Goal: Transaction & Acquisition: Purchase product/service

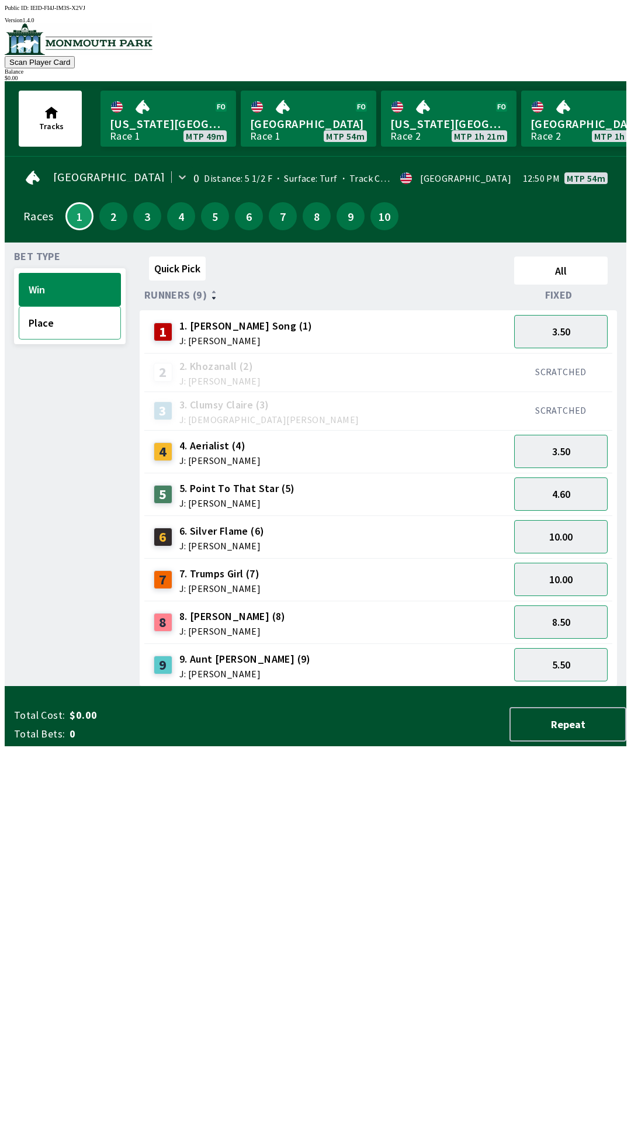
click at [84, 332] on button "Place" at bounding box center [70, 322] width 102 height 33
click at [37, 290] on button "Win" at bounding box center [70, 289] width 102 height 33
click at [287, 209] on button "7" at bounding box center [283, 216] width 28 height 28
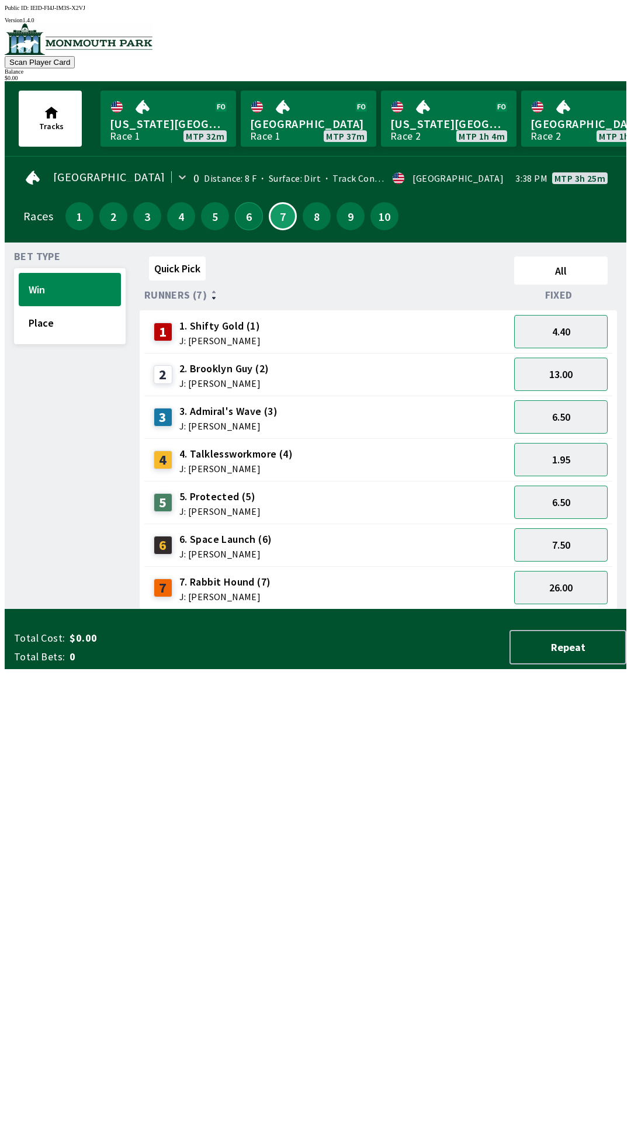
click at [250, 219] on button "6" at bounding box center [249, 216] width 28 height 28
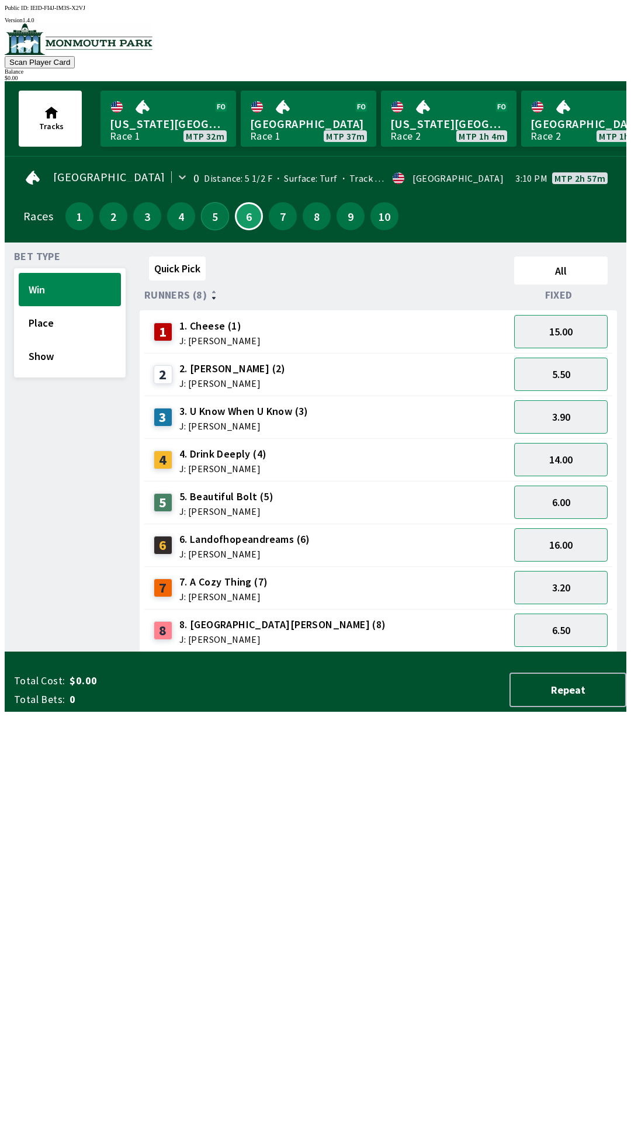
click at [219, 219] on button "5" at bounding box center [215, 216] width 28 height 28
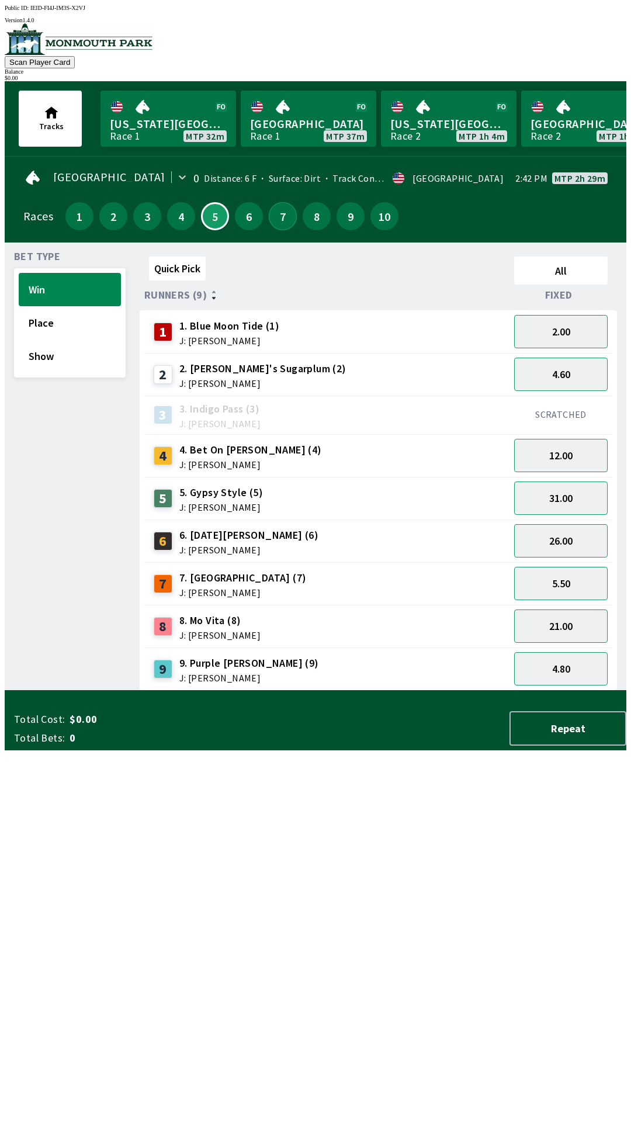
click at [283, 219] on button "7" at bounding box center [283, 216] width 28 height 28
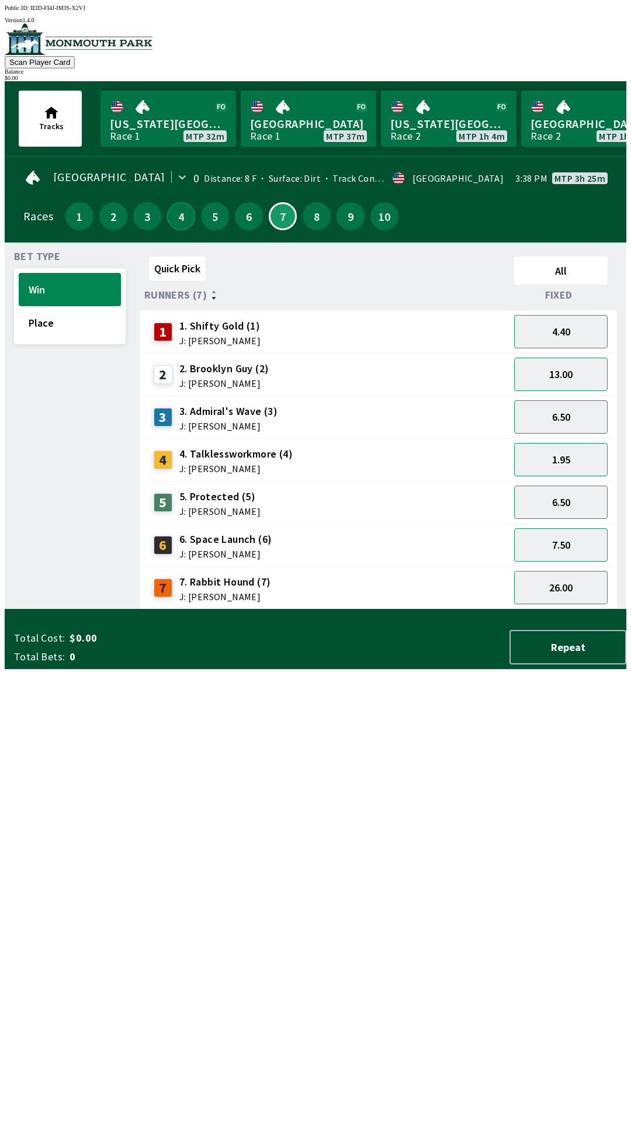
click at [181, 219] on button "4" at bounding box center [181, 216] width 28 height 28
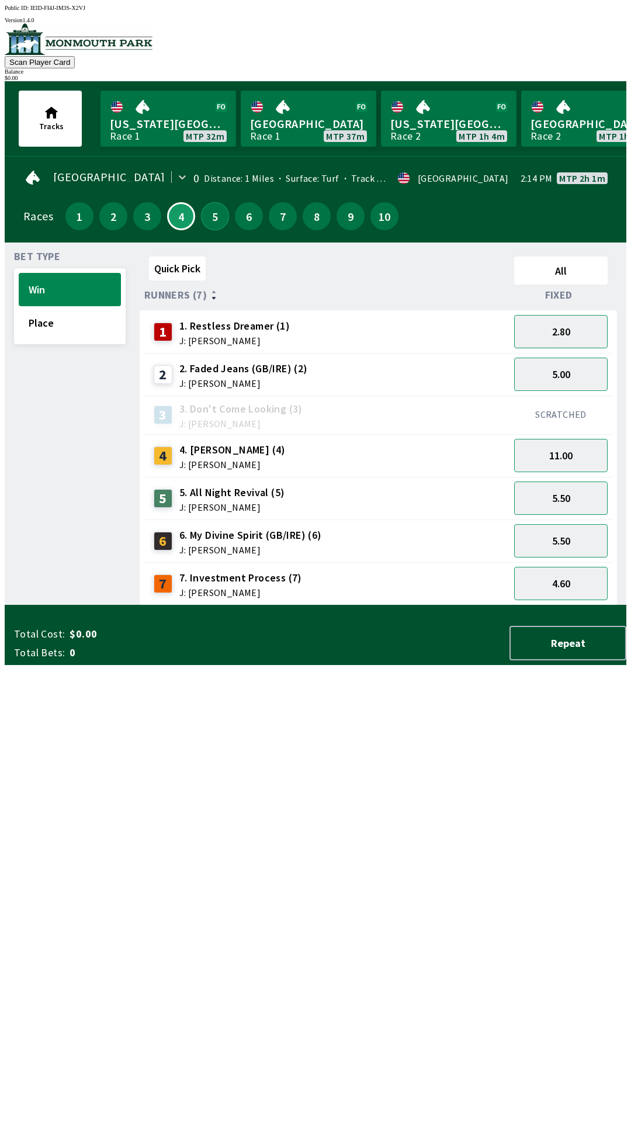
click at [208, 212] on button "5" at bounding box center [215, 216] width 28 height 28
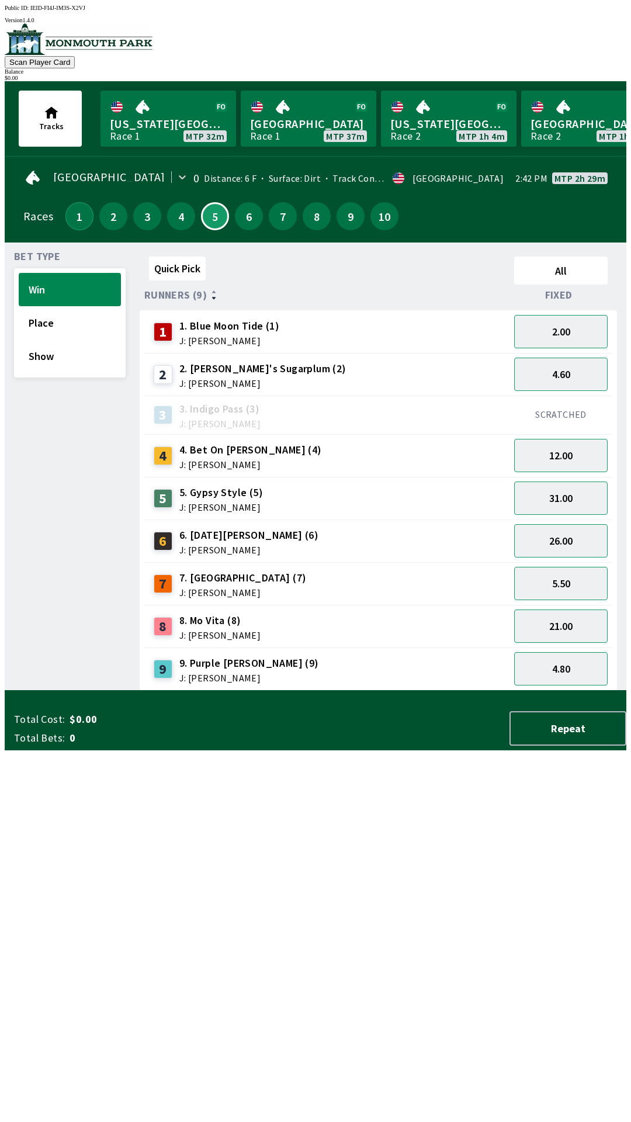
click at [82, 219] on button "1" at bounding box center [79, 216] width 28 height 28
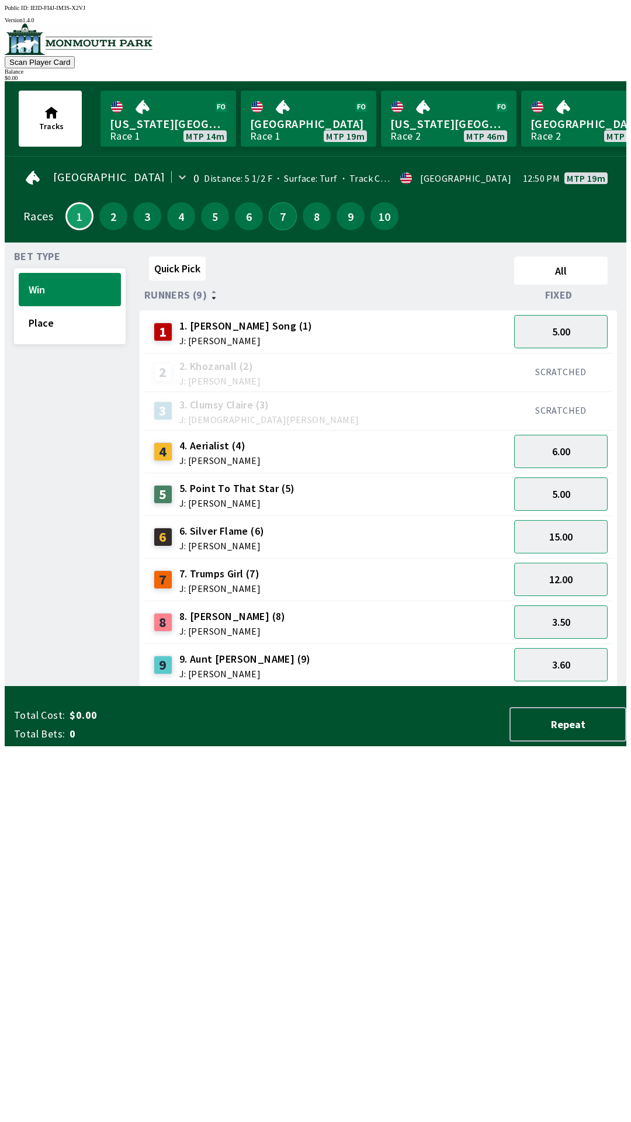
click at [281, 217] on button "7" at bounding box center [283, 216] width 28 height 28
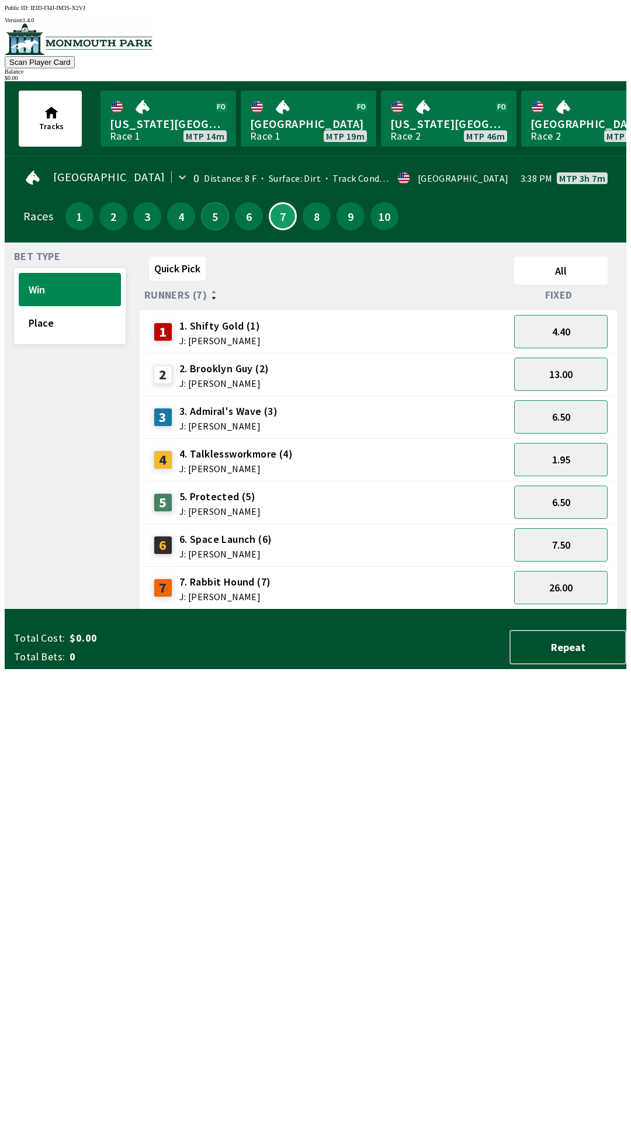
click at [212, 208] on button "5" at bounding box center [215, 216] width 28 height 28
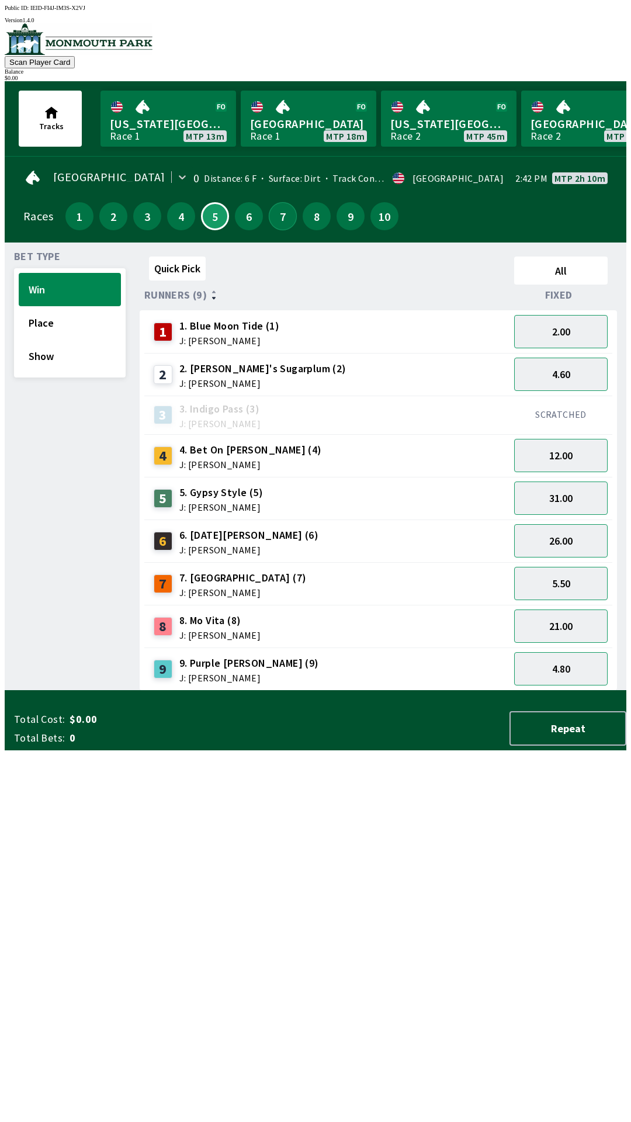
click at [280, 221] on button "7" at bounding box center [283, 216] width 28 height 28
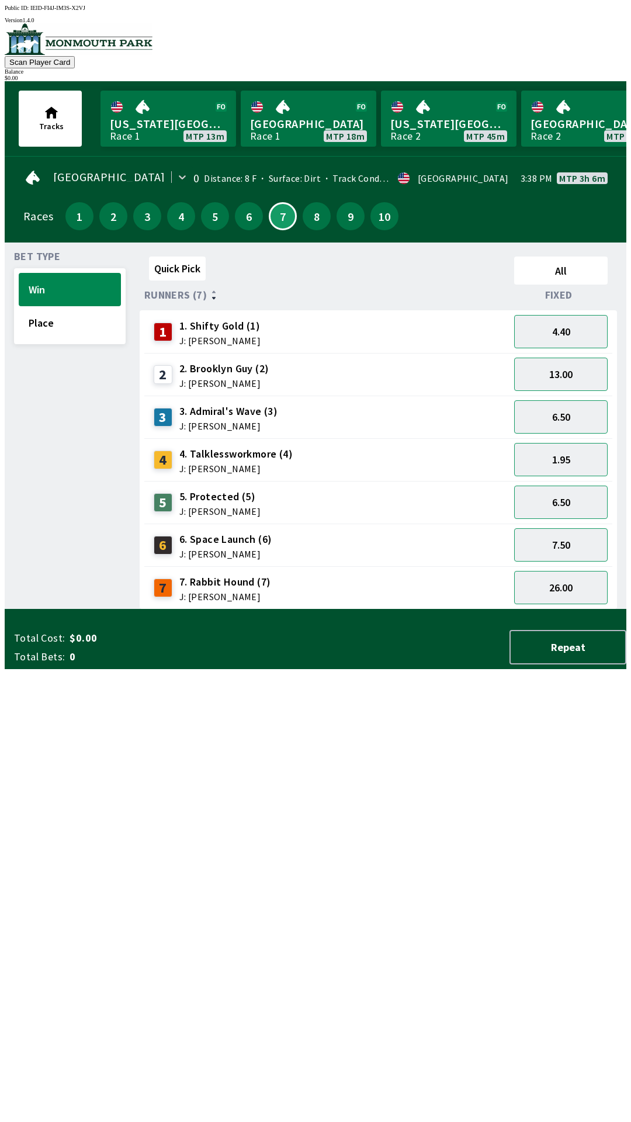
click at [237, 338] on span "J: [PERSON_NAME]" at bounding box center [219, 340] width 81 height 9
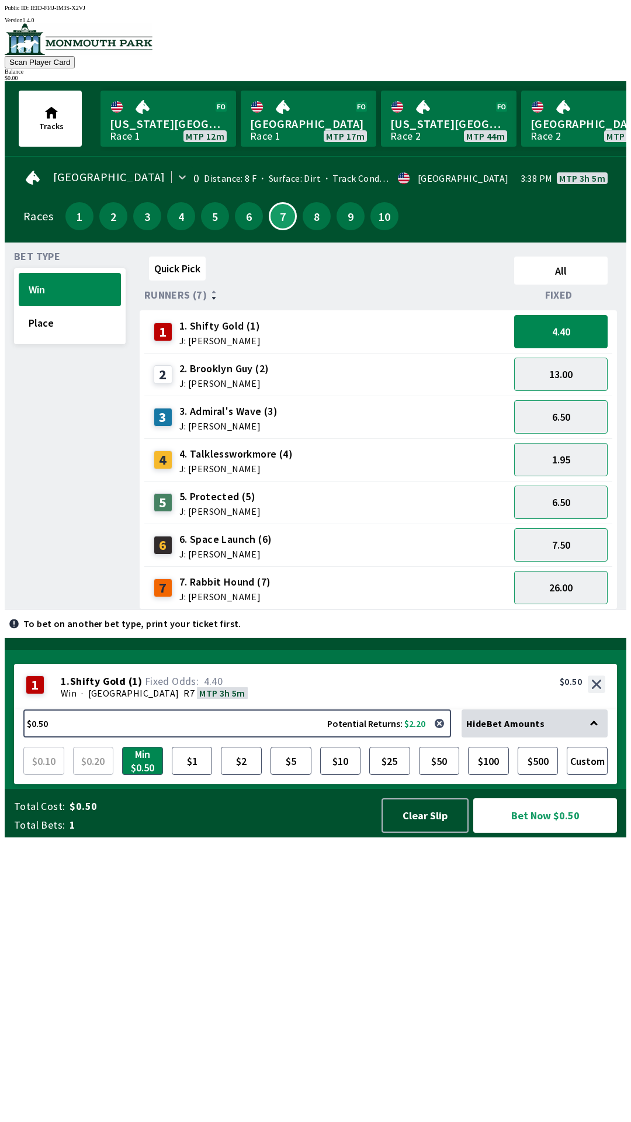
click at [289, 457] on div "4 4. Talklessworkmore (4) J: [PERSON_NAME]" at bounding box center [327, 459] width 356 height 29
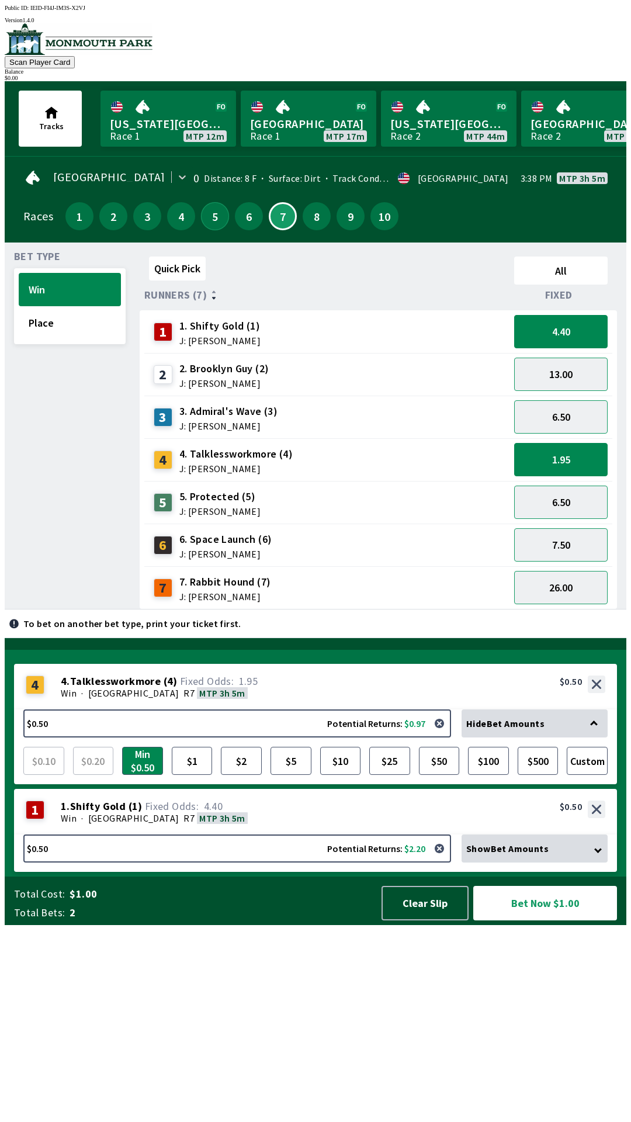
click at [210, 220] on button "5" at bounding box center [215, 216] width 28 height 28
click at [74, 216] on button "1" at bounding box center [79, 216] width 28 height 28
click at [330, 609] on div "Quick Pick All Runners (7) Fixed 1 1. Shifty Gold (1) J: [PERSON_NAME] 4.40 2 2…" at bounding box center [383, 431] width 487 height 358
click at [177, 105] on link "[US_STATE] Park Race 1 MTP 1m 44s" at bounding box center [168, 119] width 136 height 56
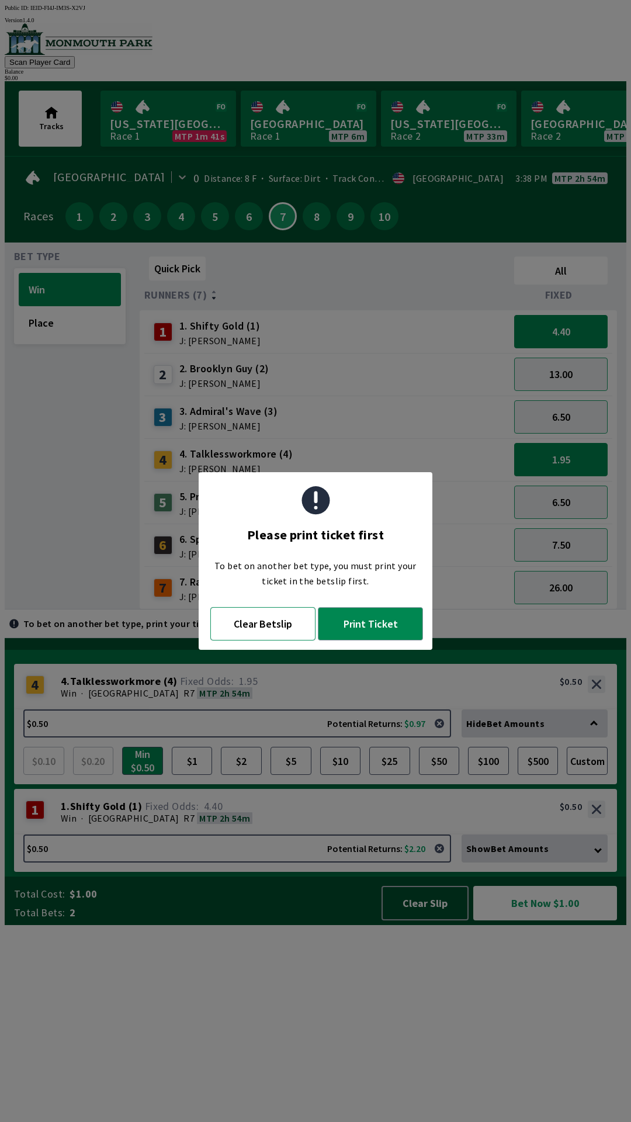
click at [283, 630] on button "Clear Betslip" at bounding box center [262, 623] width 105 height 33
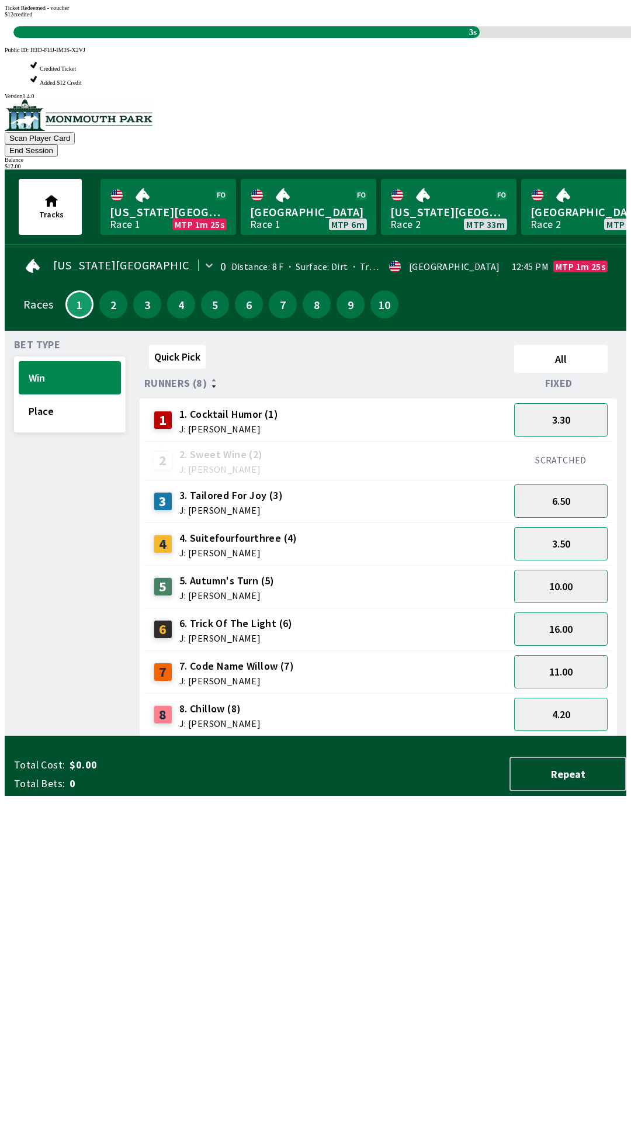
click at [323, 736] on div "Quick Pick All Runners (8) Fixed 1 1. Cocktail Humor (1) J: [PERSON_NAME] 3.30 …" at bounding box center [383, 538] width 487 height 396
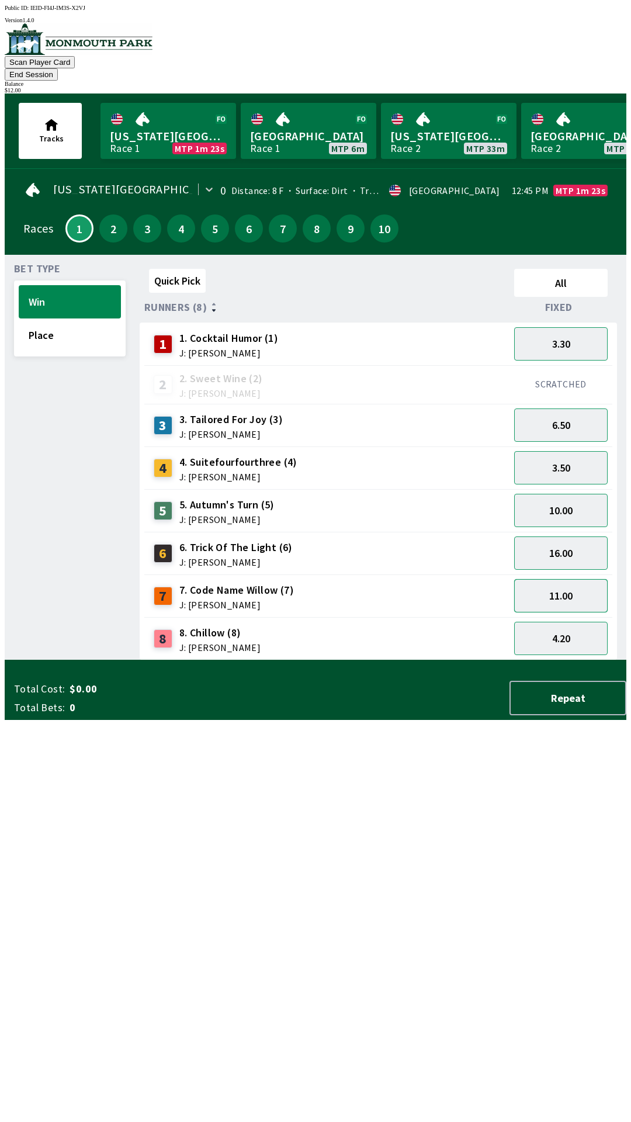
click at [557, 589] on button "11.00" at bounding box center [560, 595] width 93 height 33
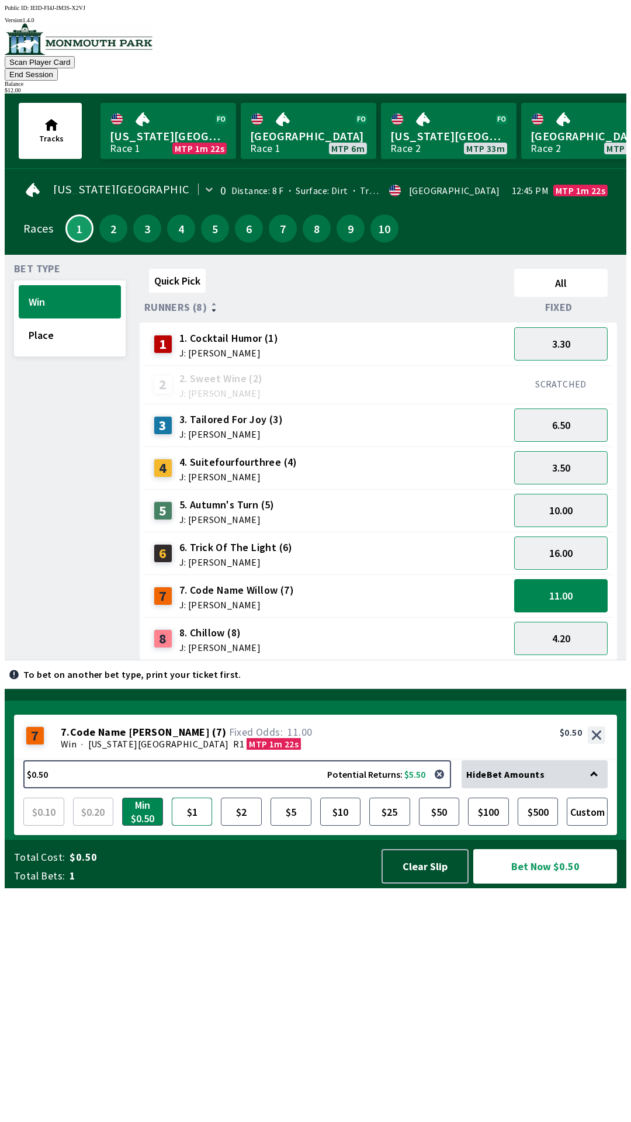
click at [204, 826] on button "$1" at bounding box center [192, 812] width 41 height 28
click at [533, 883] on button "Bet Now $1.00" at bounding box center [545, 866] width 144 height 34
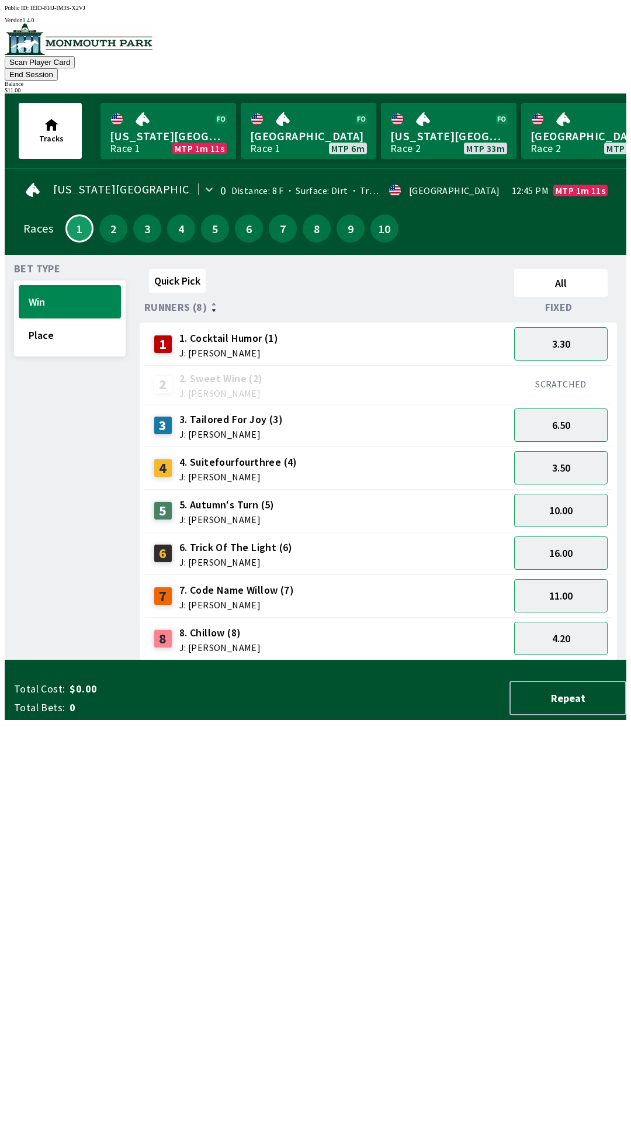
click at [300, 660] on div "Quick Pick All Runners (8) Fixed 1 1. Cocktail Humor (1) J: [PERSON_NAME] 3.30 …" at bounding box center [383, 462] width 487 height 396
click at [561, 459] on button "3.50" at bounding box center [560, 467] width 93 height 33
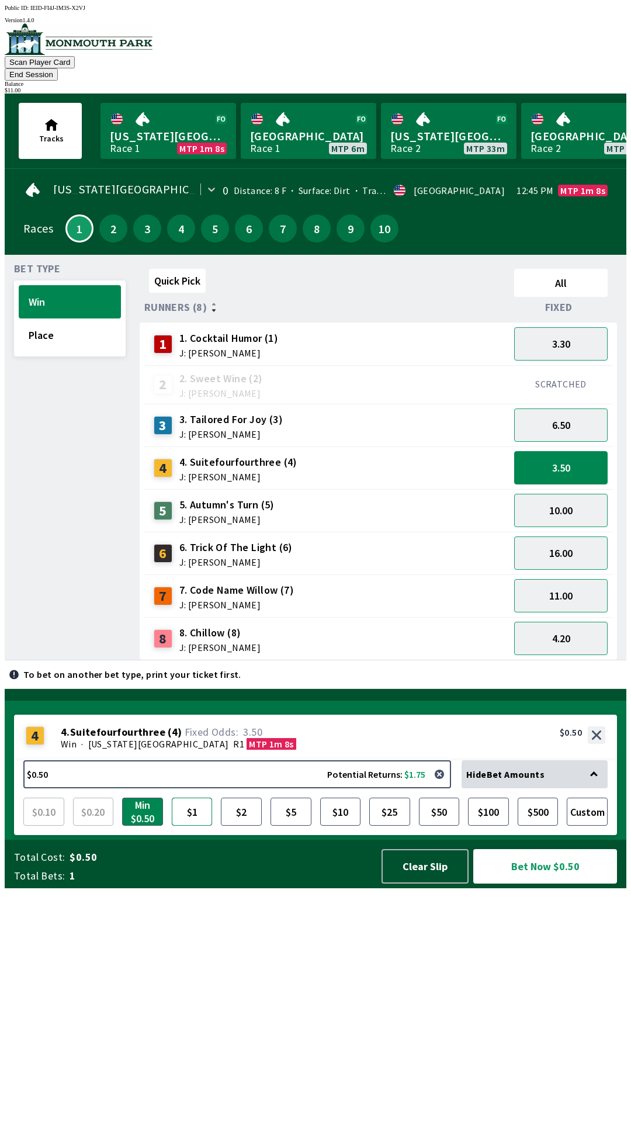
click at [188, 826] on button "$1" at bounding box center [192, 812] width 41 height 28
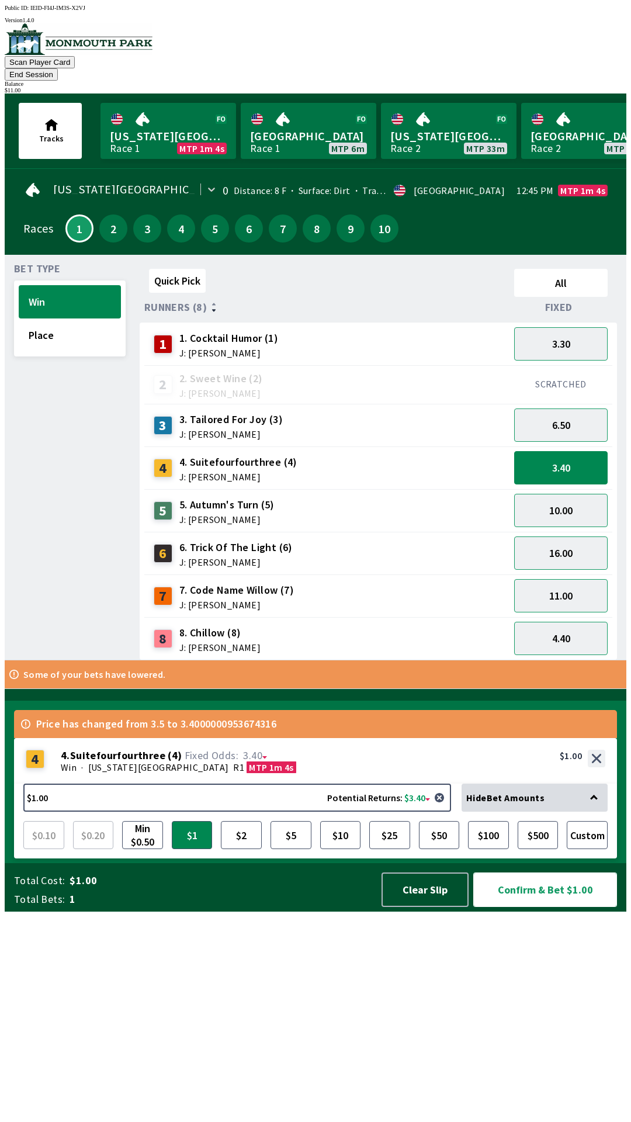
click at [547, 907] on button "Confirm & Bet $1.00" at bounding box center [545, 889] width 144 height 34
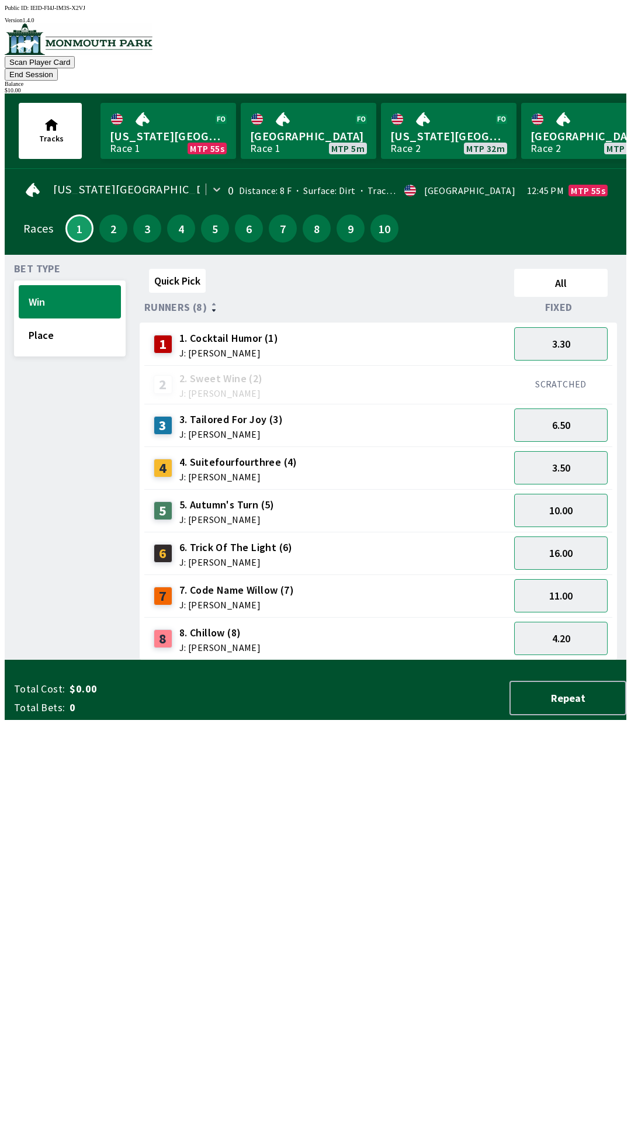
click at [365, 660] on div "Quick Pick All Runners (8) Fixed 1 1. Cocktail Humor (1) J: [PERSON_NAME] 3.30 …" at bounding box center [383, 462] width 487 height 396
click at [577, 418] on button "6.50" at bounding box center [560, 424] width 93 height 33
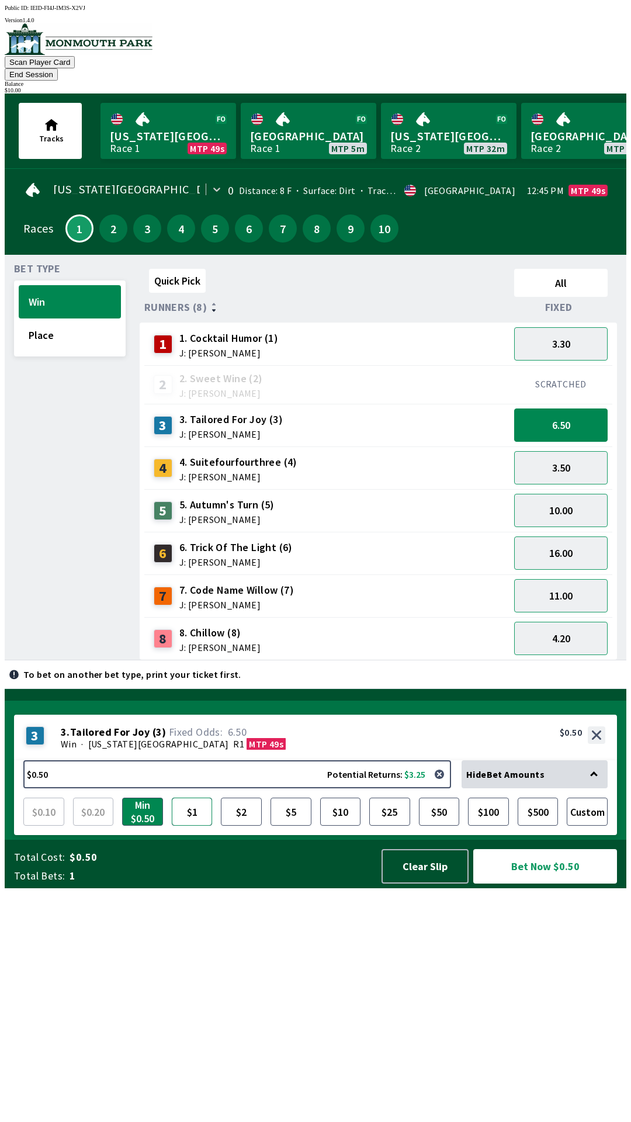
click at [202, 826] on button "$1" at bounding box center [192, 812] width 41 height 28
click at [562, 883] on button "Bet Now $1.00" at bounding box center [545, 866] width 144 height 34
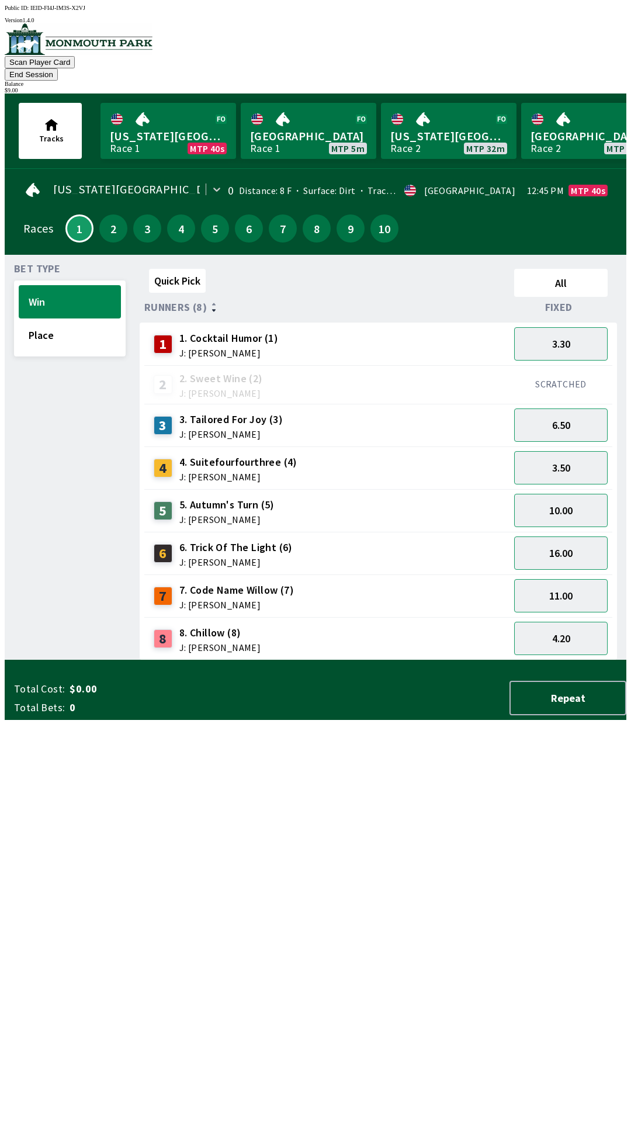
click at [390, 660] on div "Quick Pick All Runners (8) Fixed 1 1. Cocktail Humor (1) J: [PERSON_NAME] 3.30 …" at bounding box center [383, 462] width 487 height 396
click at [58, 68] on button "End Session" at bounding box center [31, 74] width 53 height 12
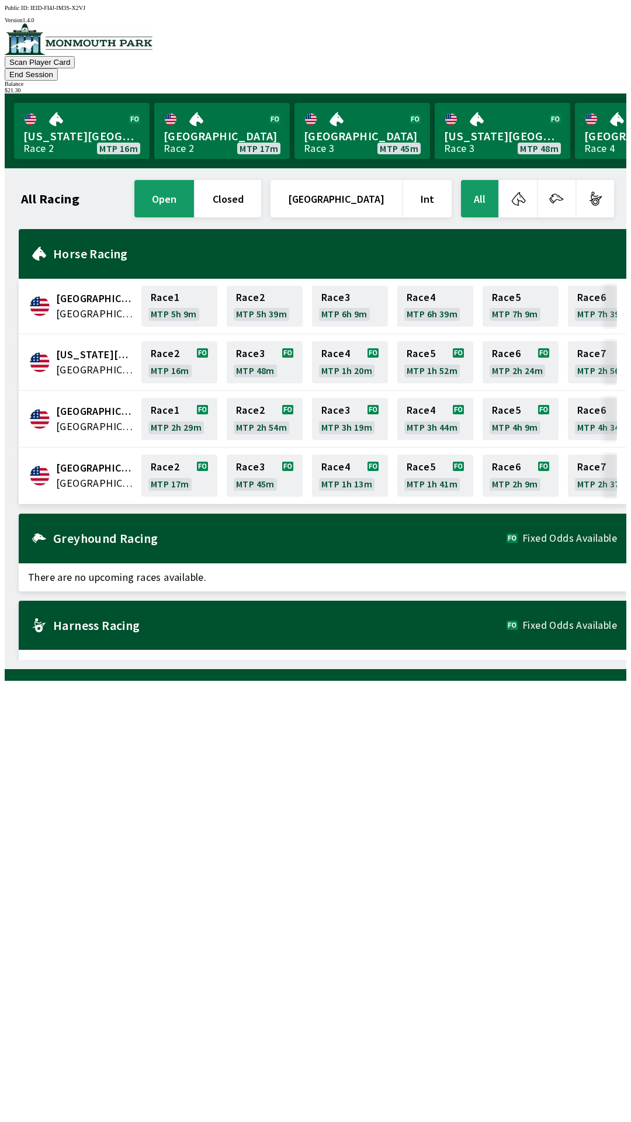
click at [462, 660] on div "All Racing open closed [GEOGRAPHIC_DATA] Int All [GEOGRAPHIC_DATA] [GEOGRAPHIC_…" at bounding box center [320, 419] width 612 height 482
click at [58, 68] on button "End Session" at bounding box center [31, 74] width 53 height 12
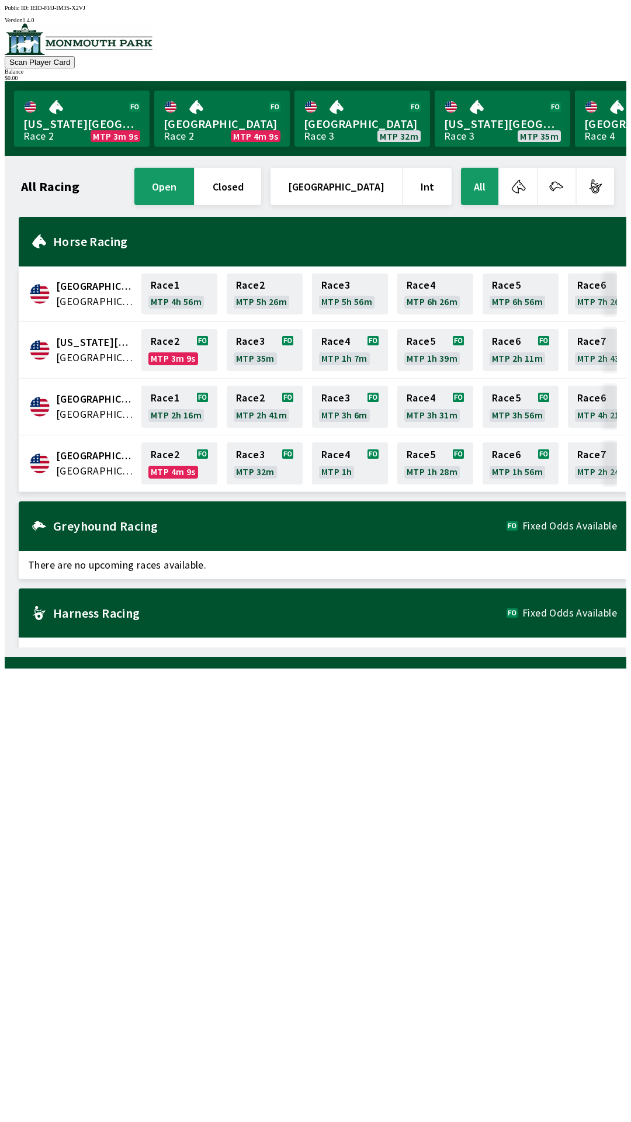
click at [581, 647] on div "All Racing open closed United States Int All [GEOGRAPHIC_DATA] [GEOGRAPHIC_DATA…" at bounding box center [320, 406] width 612 height 482
